Goal: Use online tool/utility: Utilize a website feature to perform a specific function

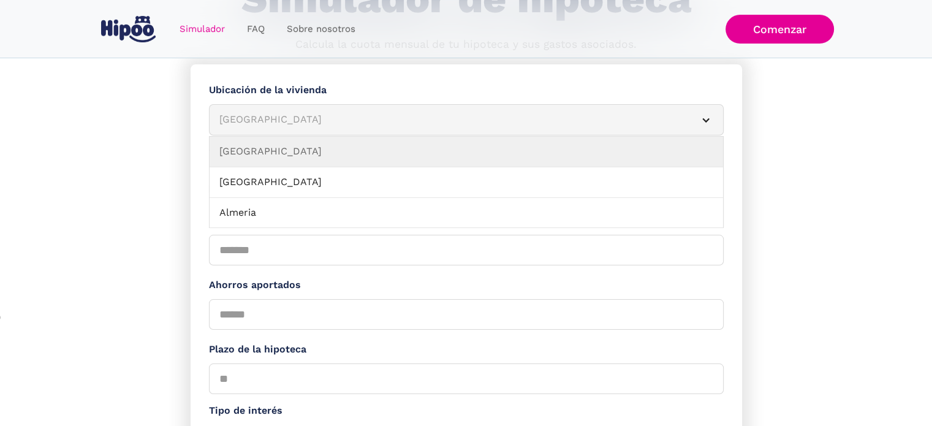
click at [303, 99] on div "**********" at bounding box center [466, 112] width 515 height 28
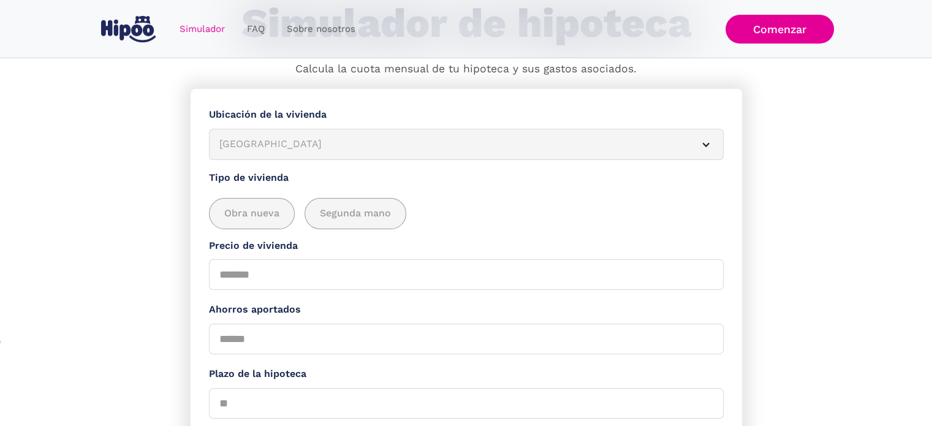
scroll to position [97, 0]
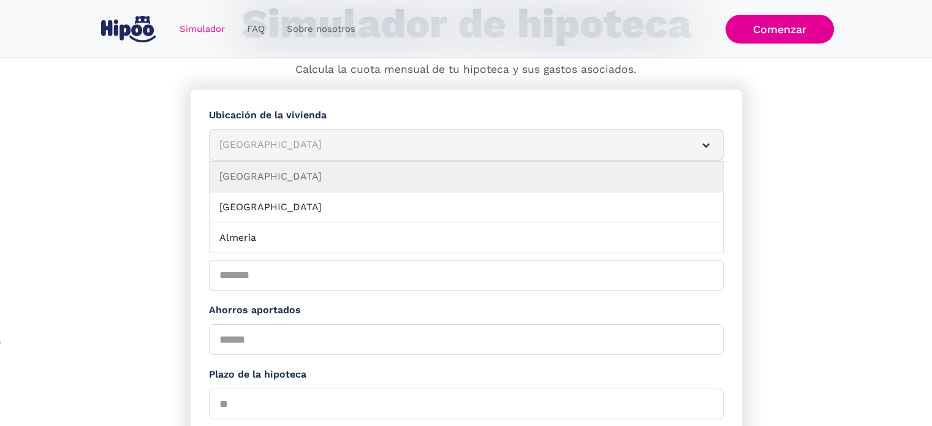
click at [310, 140] on div "[GEOGRAPHIC_DATA]" at bounding box center [451, 144] width 465 height 15
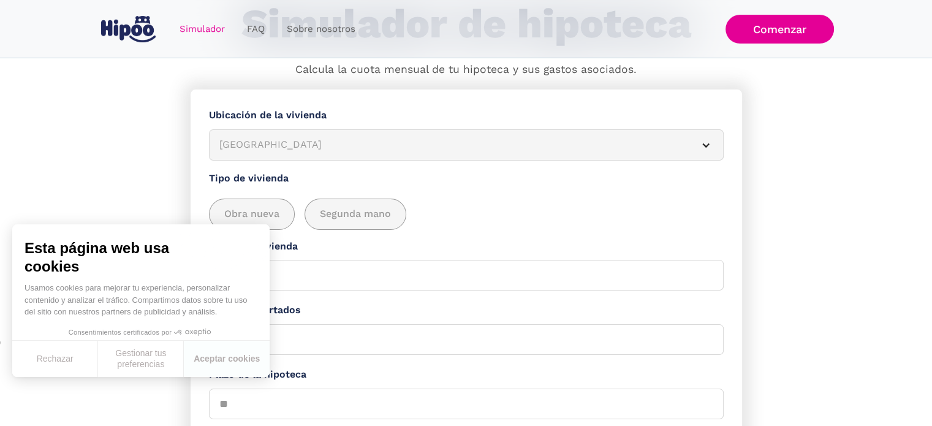
click at [310, 140] on div "[GEOGRAPHIC_DATA]" at bounding box center [451, 144] width 465 height 15
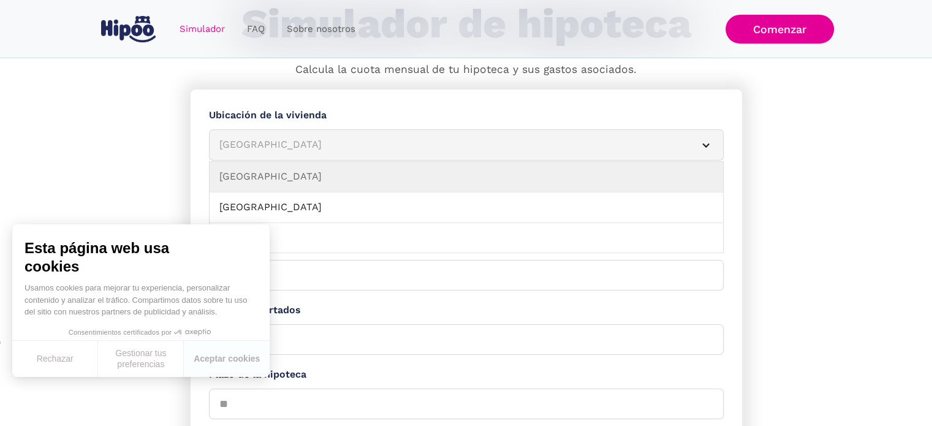
click at [324, 143] on div "[GEOGRAPHIC_DATA]" at bounding box center [451, 144] width 465 height 15
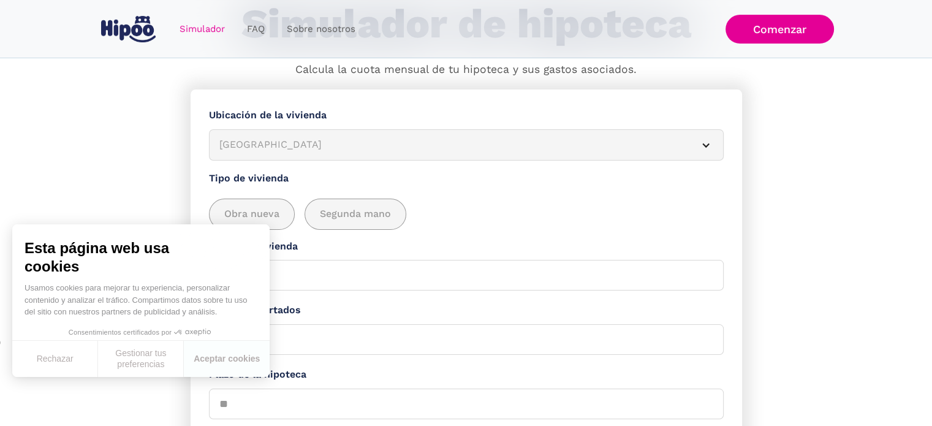
scroll to position [281, 0]
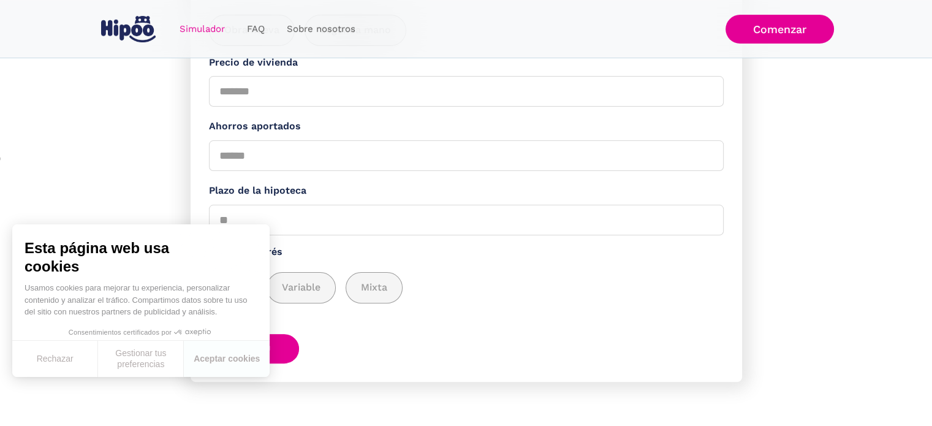
click at [585, 72] on div "Precio de vivienda" at bounding box center [466, 81] width 515 height 52
click at [712, 93] on input "Precio de vivienda" at bounding box center [466, 91] width 515 height 31
click at [709, 93] on input "*****" at bounding box center [466, 91] width 515 height 31
click at [705, 91] on input "*****" at bounding box center [466, 91] width 515 height 31
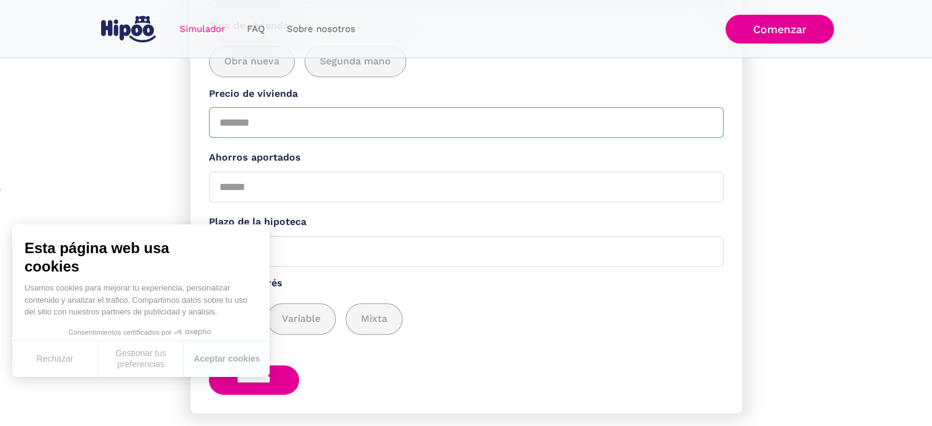
scroll to position [159, 0]
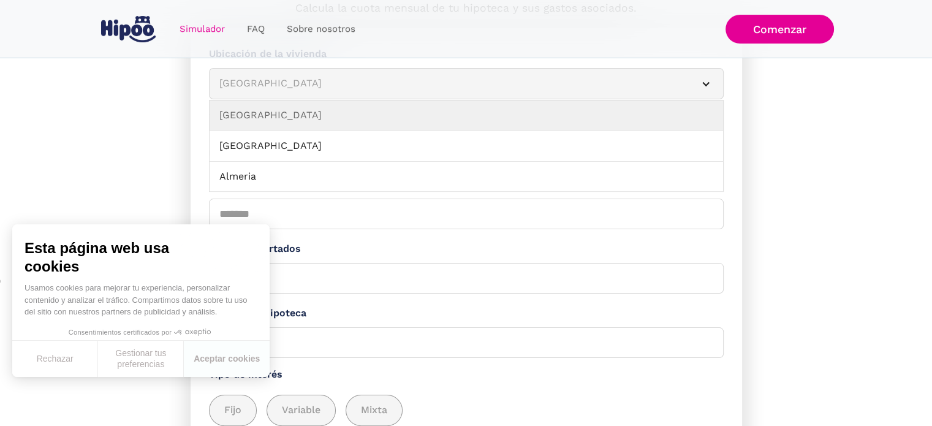
click at [590, 72] on article "[GEOGRAPHIC_DATA]" at bounding box center [466, 83] width 515 height 31
click at [610, 81] on div "[GEOGRAPHIC_DATA]" at bounding box center [451, 83] width 465 height 15
click at [601, 76] on div "[GEOGRAPHIC_DATA]" at bounding box center [451, 83] width 465 height 15
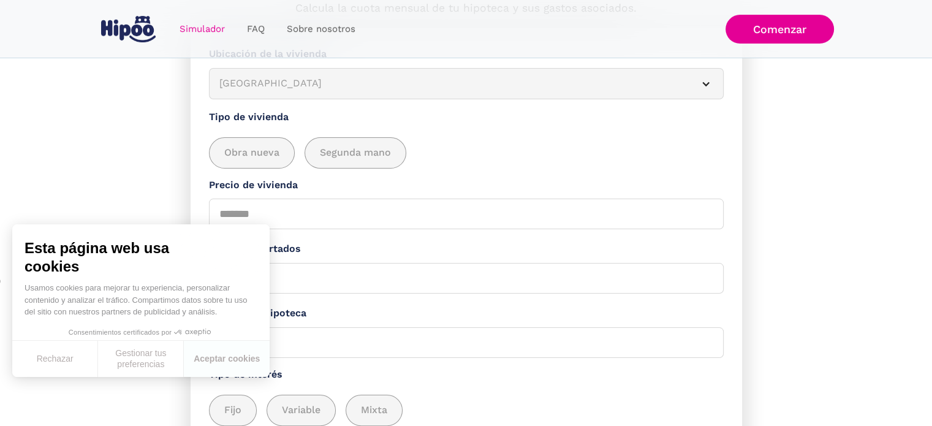
click at [604, 82] on div "[GEOGRAPHIC_DATA]" at bounding box center [451, 83] width 465 height 15
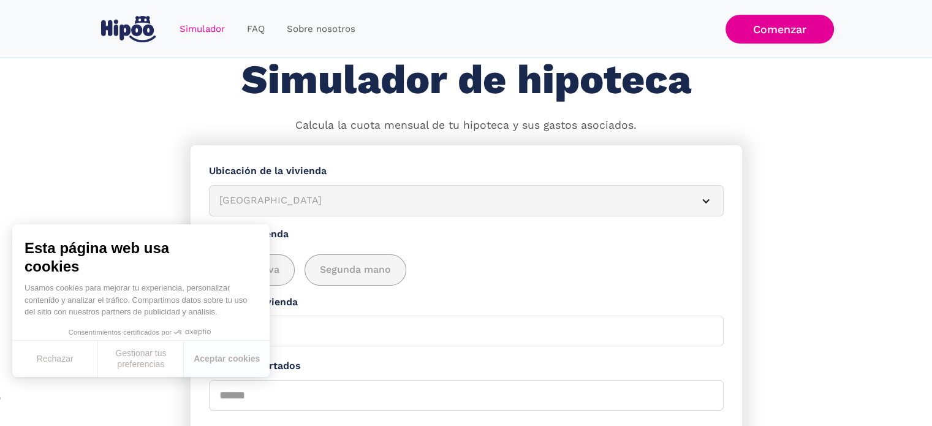
scroll to position [36, 0]
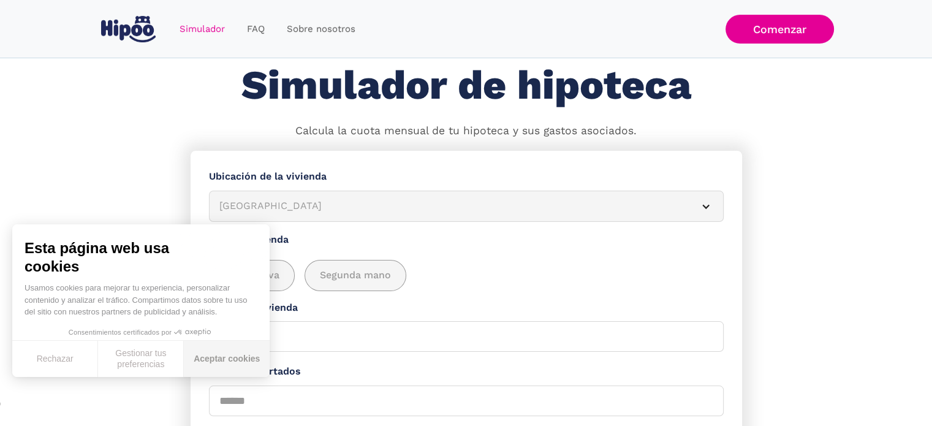
click at [207, 351] on button "Aceptar cookies" at bounding box center [227, 359] width 86 height 36
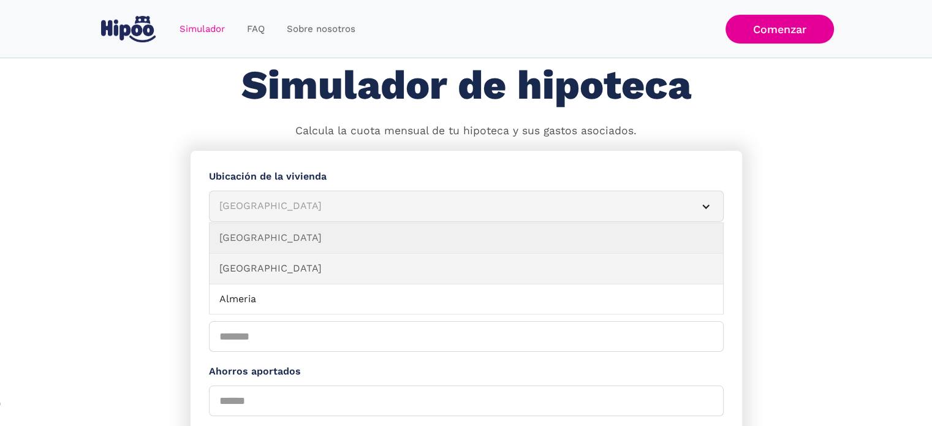
click at [340, 267] on link "[GEOGRAPHIC_DATA]" at bounding box center [467, 269] width 514 height 31
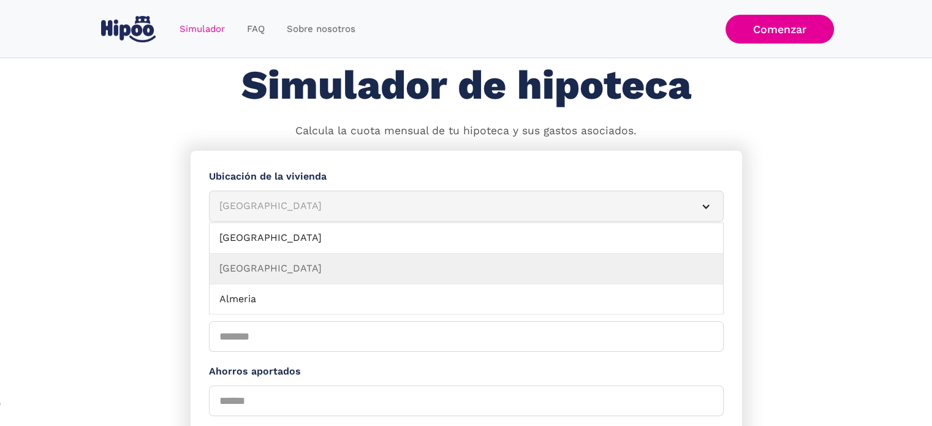
click at [346, 203] on div "[GEOGRAPHIC_DATA]" at bounding box center [451, 206] width 465 height 15
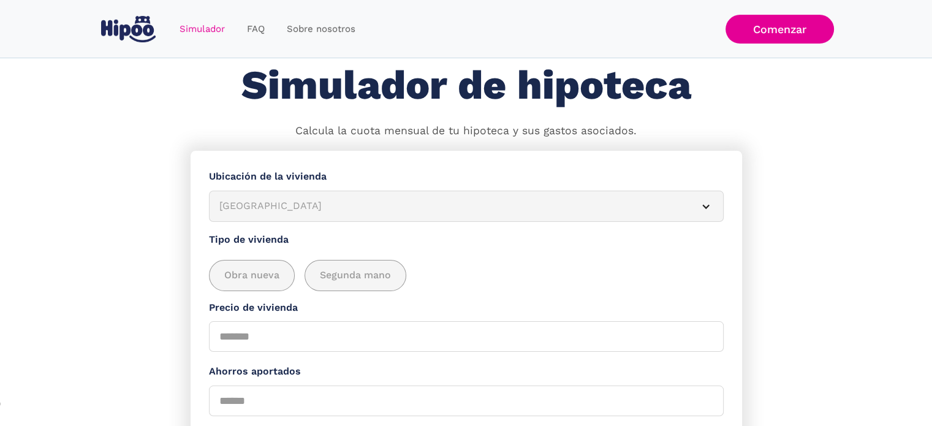
scroll to position [61, 0]
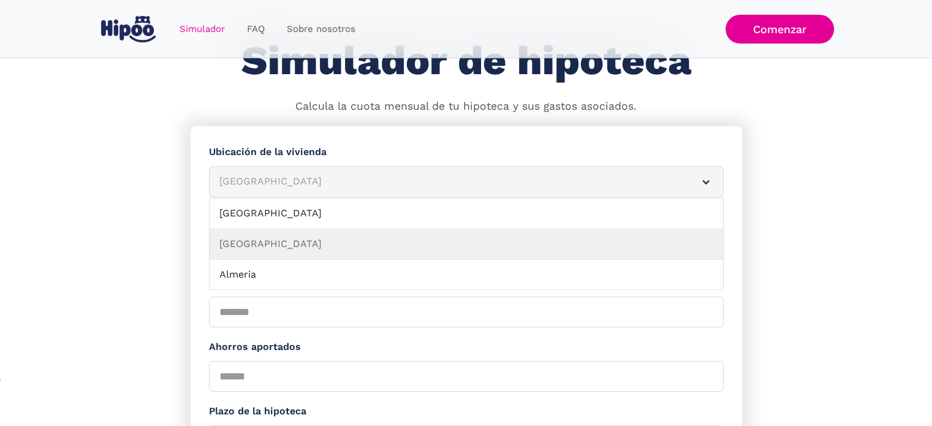
click at [363, 174] on div "[GEOGRAPHIC_DATA]" at bounding box center [451, 181] width 465 height 15
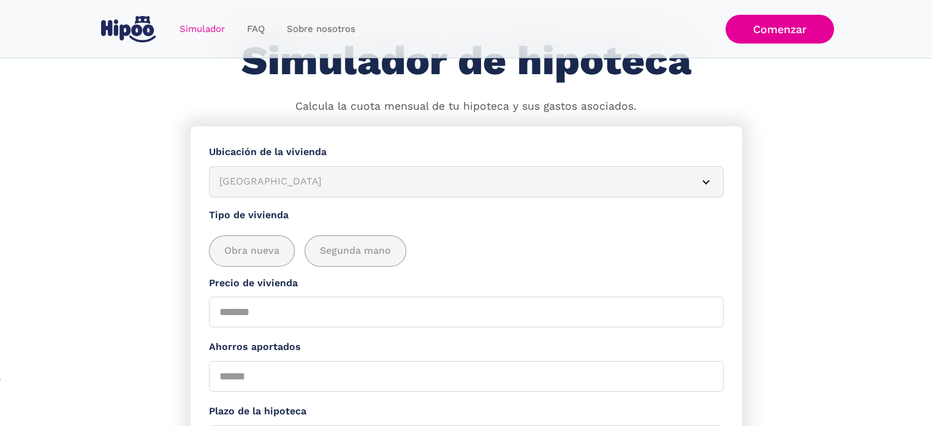
click at [363, 174] on div "[GEOGRAPHIC_DATA]" at bounding box center [451, 181] width 465 height 15
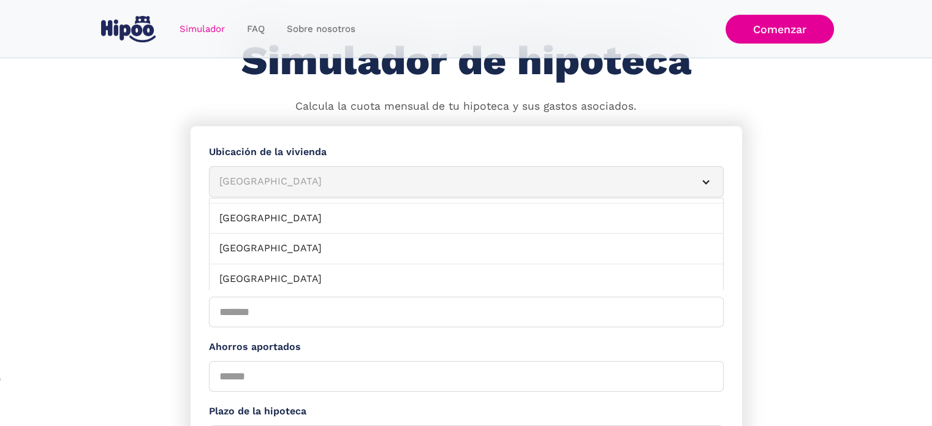
scroll to position [1459, 0]
click link "[GEOGRAPHIC_DATA]" at bounding box center [467, 250] width 514 height 31
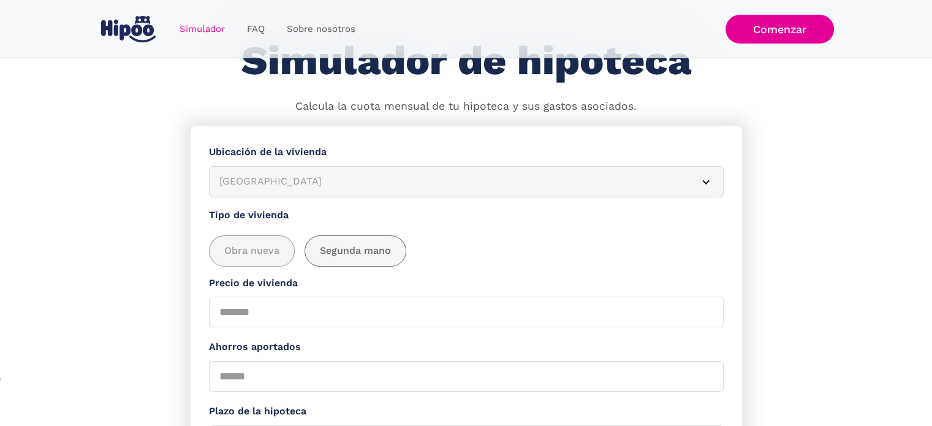
click at [352, 258] on div "add_description_here" at bounding box center [355, 251] width 101 height 30
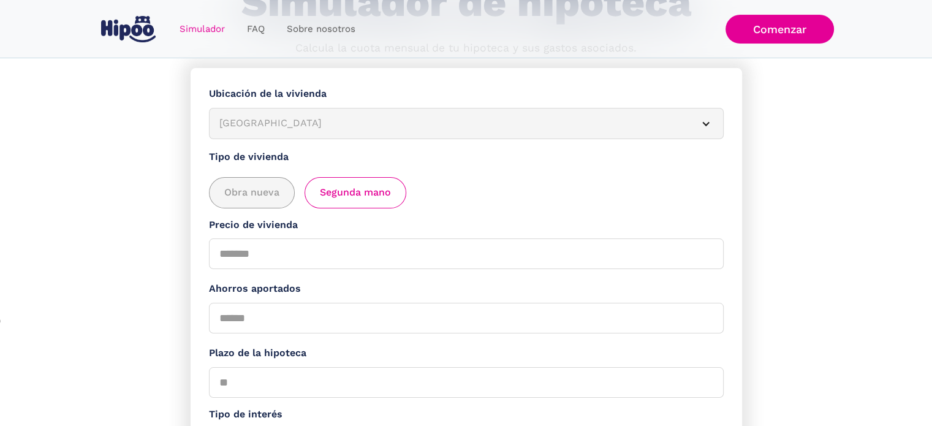
scroll to position [122, 0]
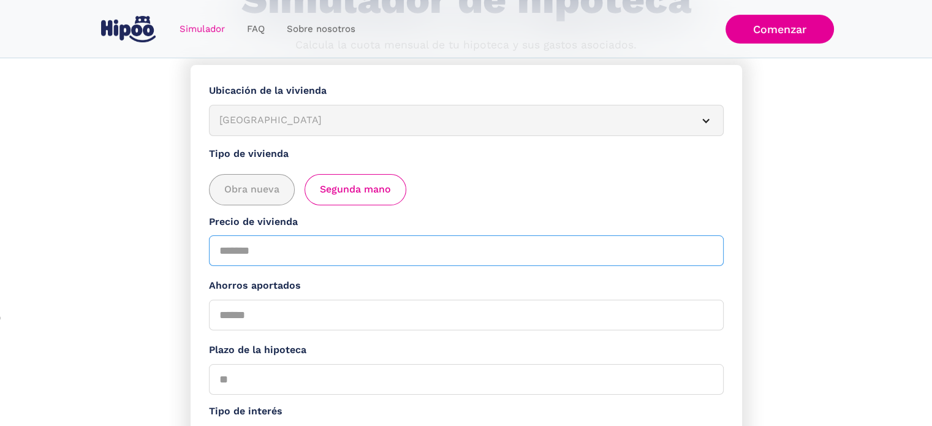
click at [299, 251] on input "*****" at bounding box center [466, 250] width 515 height 31
drag, startPoint x: 299, startPoint y: 251, endPoint x: 199, endPoint y: 253, distance: 100.5
click at [199, 253] on form "**********" at bounding box center [467, 303] width 552 height 476
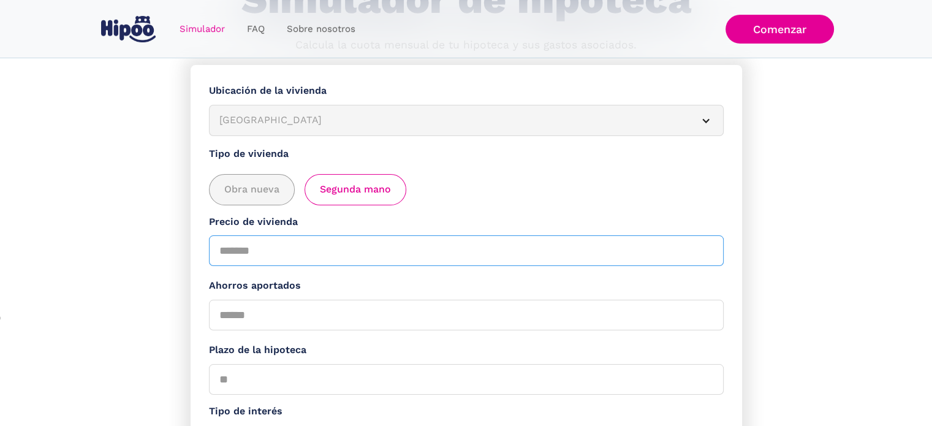
type input "******"
click at [107, 255] on section "**********" at bounding box center [466, 326] width 932 height 522
click at [238, 308] on input "Ahorros aportados" at bounding box center [466, 315] width 515 height 31
type input "*****"
click at [256, 333] on form "**********" at bounding box center [467, 303] width 552 height 476
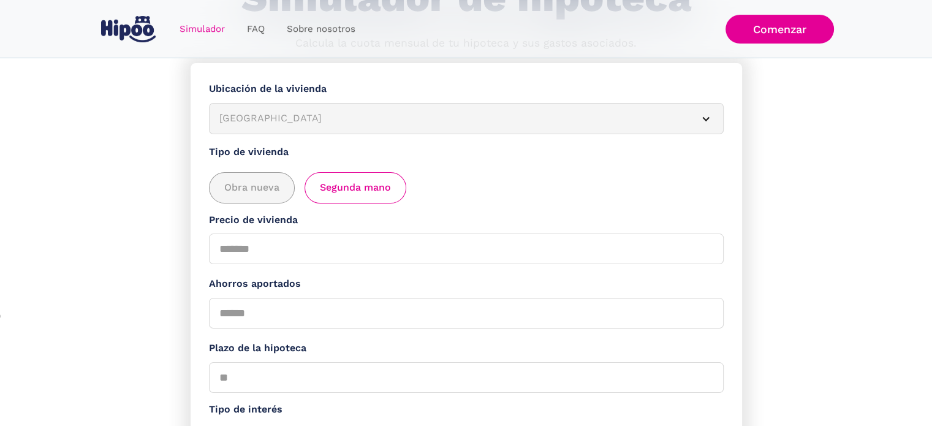
scroll to position [245, 0]
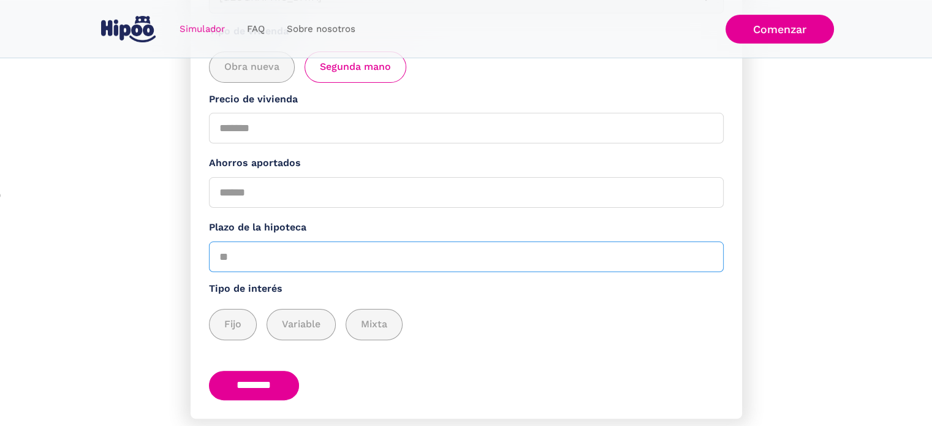
click at [296, 259] on input "Plazo de la hipoteca" at bounding box center [466, 256] width 515 height 31
click at [230, 324] on span "Fijo" at bounding box center [232, 324] width 17 height 15
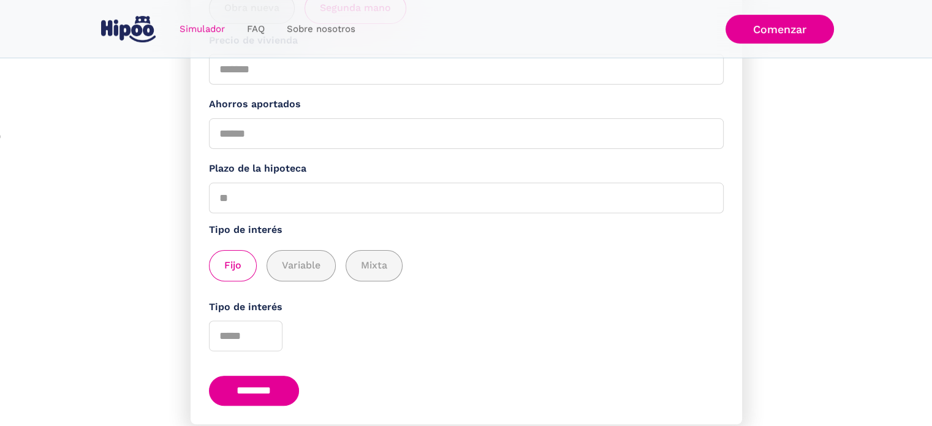
scroll to position [306, 0]
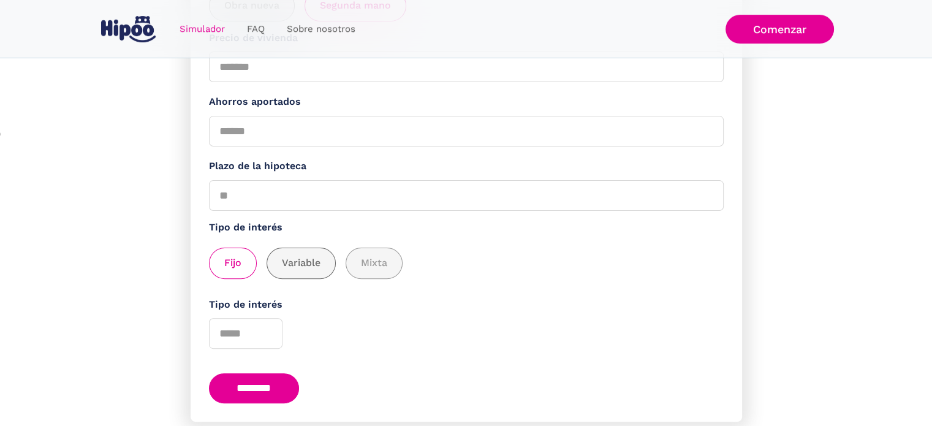
click at [294, 252] on div "add_description_here" at bounding box center [301, 263] width 68 height 30
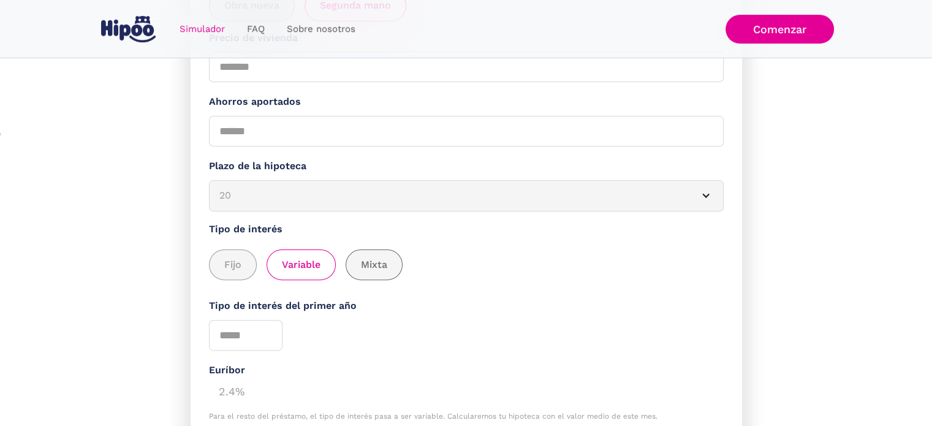
click at [384, 269] on span "Mixta" at bounding box center [374, 264] width 26 height 15
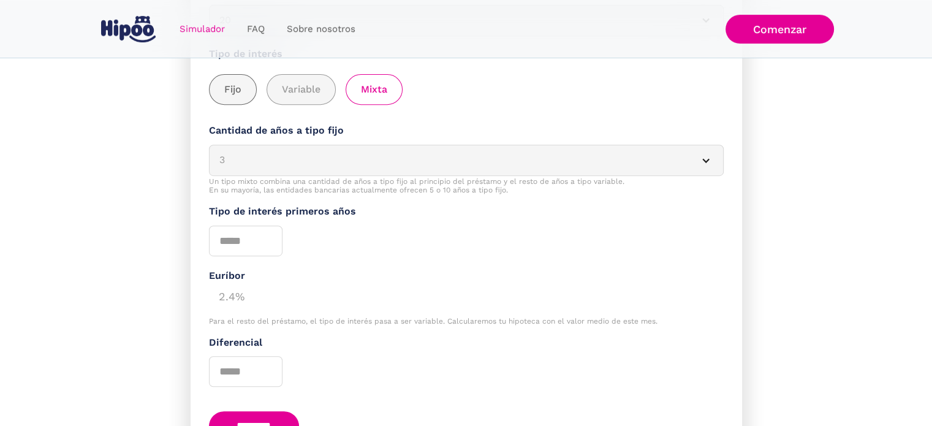
scroll to position [490, 0]
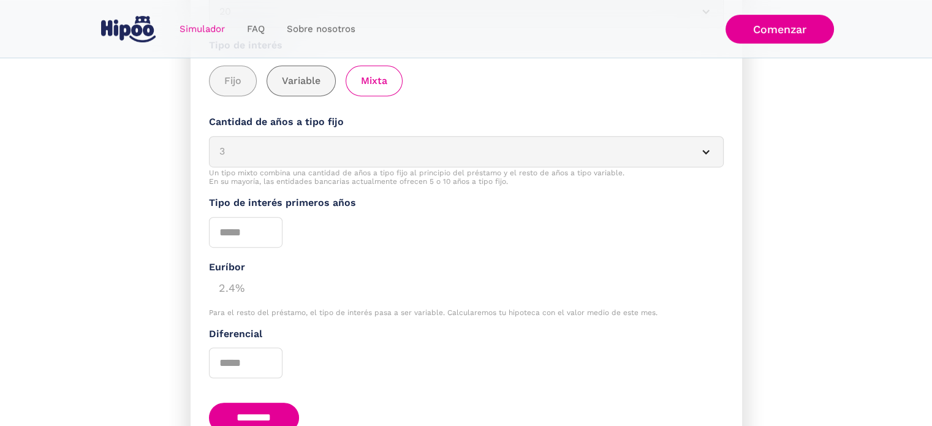
click at [329, 80] on div "add_description_here" at bounding box center [301, 81] width 68 height 30
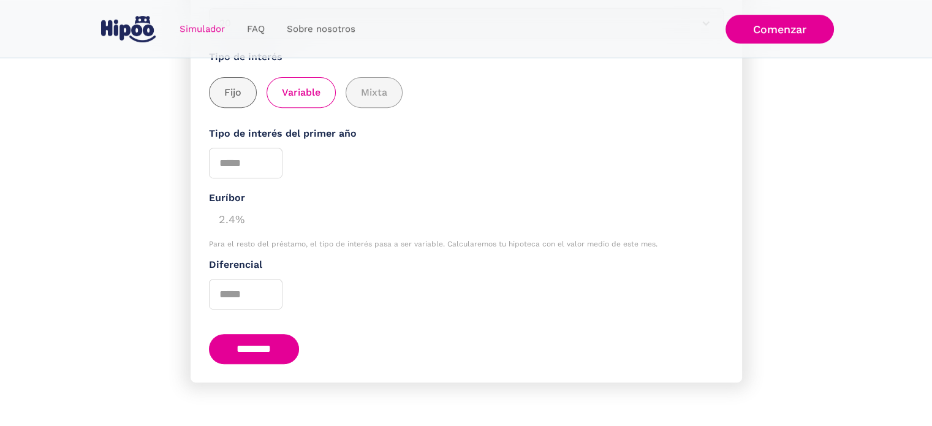
click at [226, 88] on span "Fijo" at bounding box center [232, 92] width 17 height 15
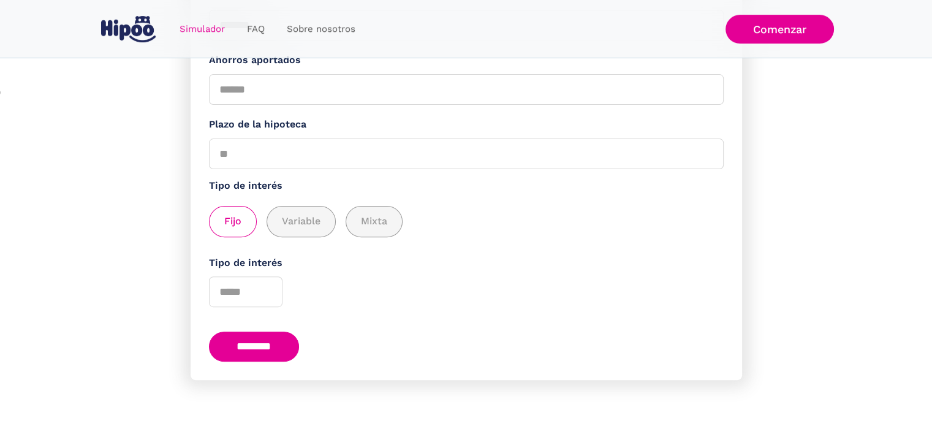
scroll to position [346, 0]
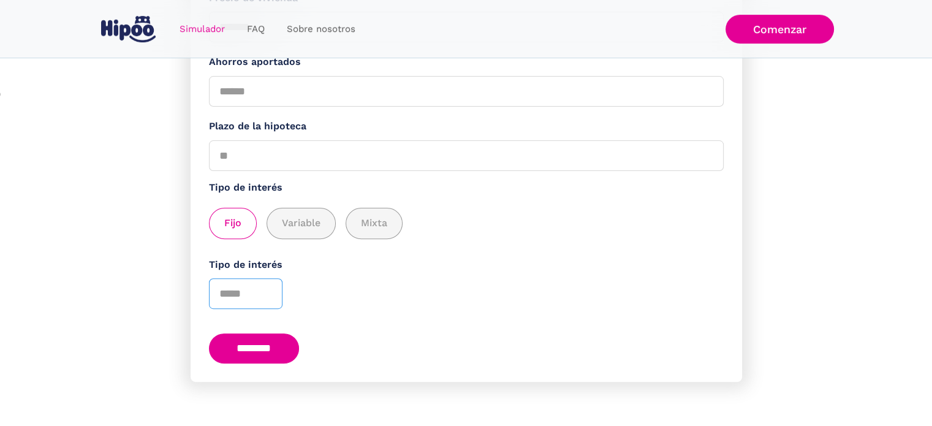
click at [246, 289] on input "Tipo de interés" at bounding box center [246, 293] width 74 height 31
click at [366, 278] on div "Tipo de interés **" at bounding box center [466, 283] width 515 height 52
click at [249, 294] on input "**" at bounding box center [246, 293] width 74 height 31
type input "*"
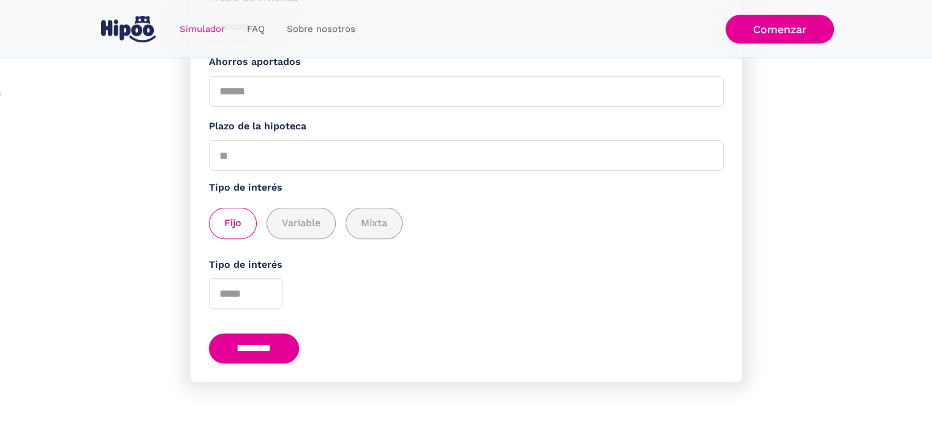
click at [550, 260] on label "Tipo de interés" at bounding box center [466, 264] width 515 height 15
click at [283, 278] on input "Tipo de interés" at bounding box center [246, 293] width 74 height 31
click at [245, 291] on input "Tipo de interés" at bounding box center [246, 293] width 74 height 31
click at [336, 218] on div "Fijo Variable Mixta" at bounding box center [466, 223] width 515 height 31
click at [324, 213] on div "add_description_here" at bounding box center [301, 223] width 68 height 30
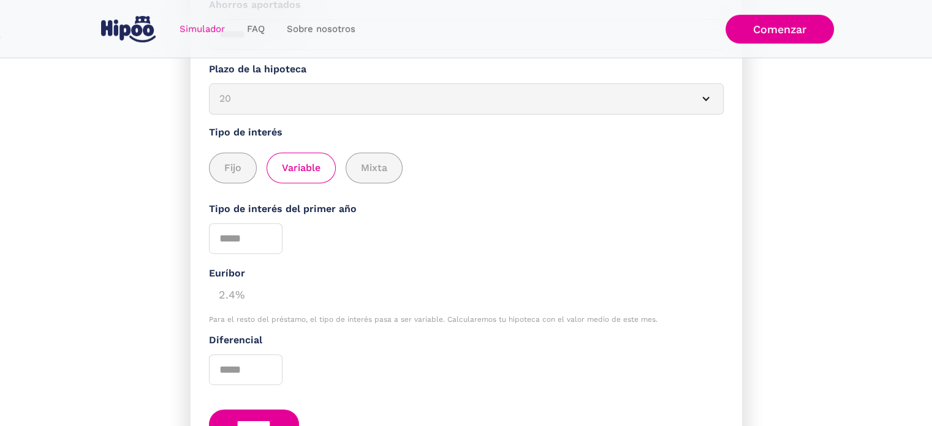
scroll to position [407, 0]
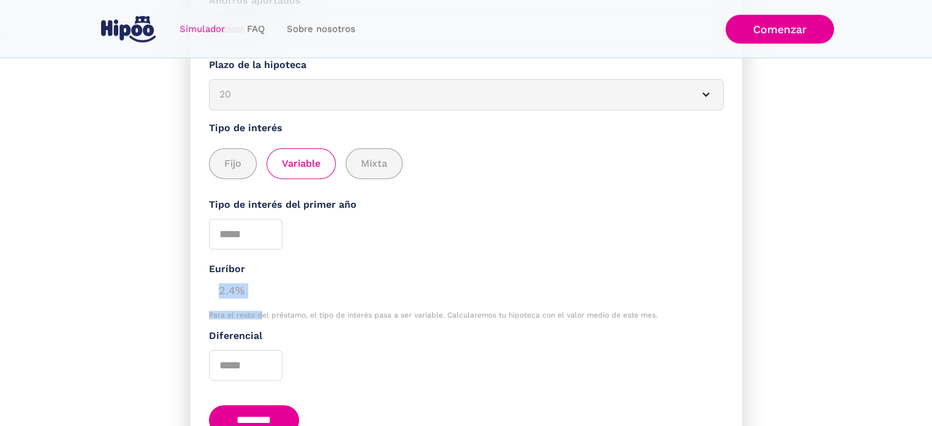
drag, startPoint x: 246, startPoint y: 299, endPoint x: 264, endPoint y: 301, distance: 17.3
click at [262, 301] on div "Euríbor 2.4% Para el resto [PERSON_NAME], el tipo de interés pasa a ser variabl…" at bounding box center [466, 291] width 515 height 58
click at [291, 281] on div "2.4%" at bounding box center [466, 289] width 515 height 25
click at [235, 150] on div "add_description_here" at bounding box center [233, 164] width 47 height 30
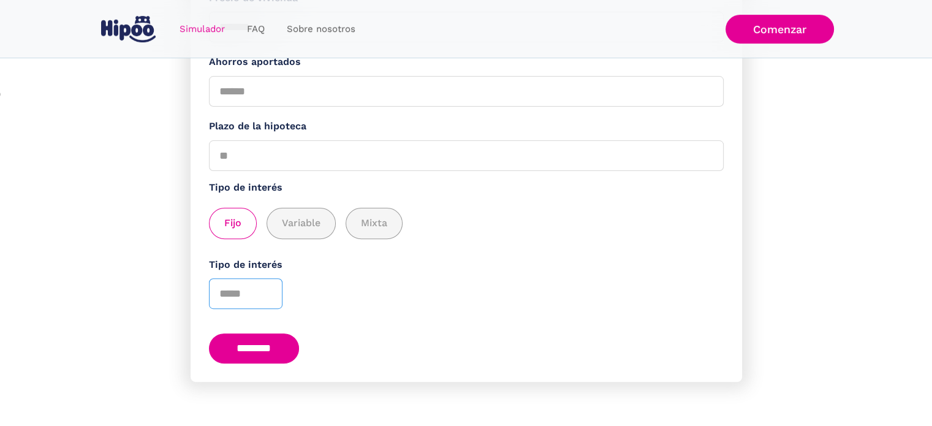
click at [248, 292] on input "Tipo de interés" at bounding box center [246, 293] width 74 height 31
click at [520, 297] on div "Tipo de interés" at bounding box center [466, 283] width 515 height 52
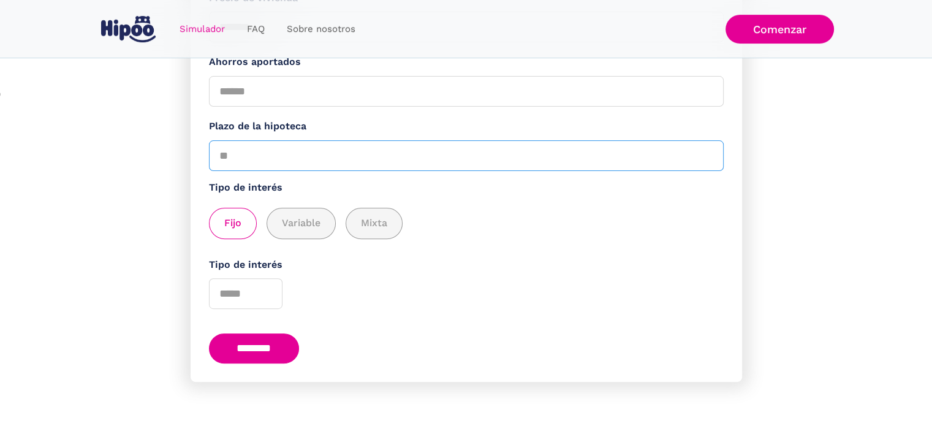
click at [303, 158] on input "Plazo de la hipoteca" at bounding box center [466, 155] width 515 height 31
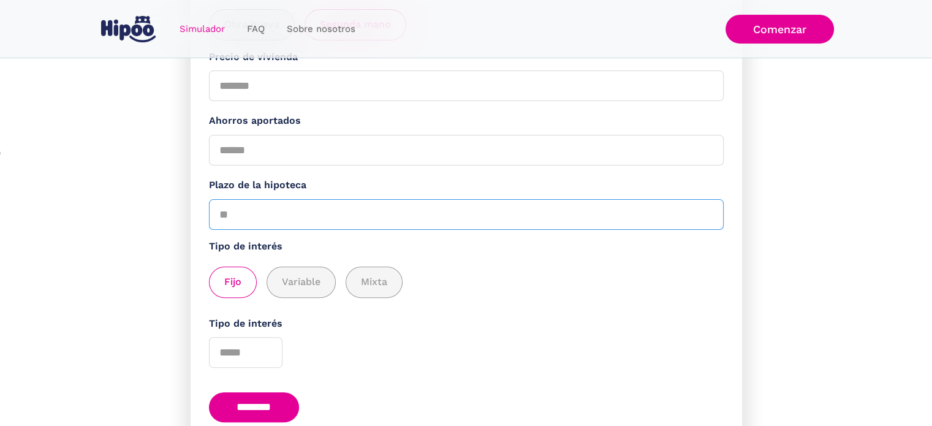
scroll to position [284, 0]
